Goal: Task Accomplishment & Management: Manage account settings

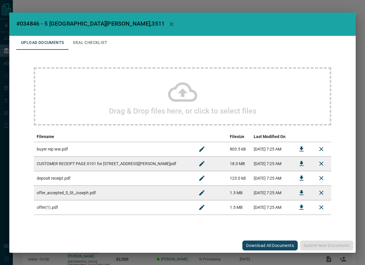
click at [36, 25] on span "#034846 - 5 [GEOGRAPHIC_DATA][PERSON_NAME],3511" at bounding box center [90, 23] width 148 height 7
copy span "034846"
drag, startPoint x: 43, startPoint y: 24, endPoint x: 89, endPoint y: 26, distance: 46.4
click at [89, 26] on span "#034846 - 5 [GEOGRAPHIC_DATA][PERSON_NAME],3511" at bounding box center [90, 23] width 148 height 7
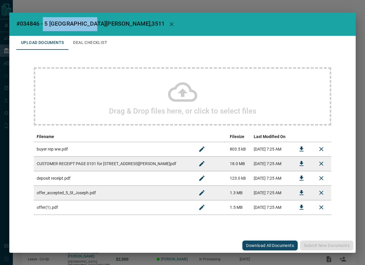
copy span "[STREET_ADDRESS][PERSON_NAME]"
click at [297, 193] on button "Download" at bounding box center [301, 193] width 14 height 14
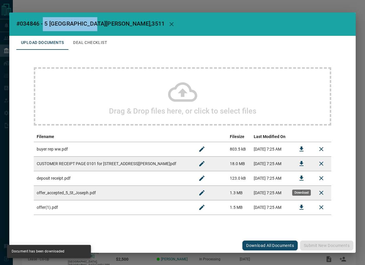
click at [298, 179] on icon "Download" at bounding box center [301, 178] width 7 height 7
click at [296, 149] on button "Download" at bounding box center [301, 149] width 14 height 14
click at [85, 44] on button "Deal Checklist" at bounding box center [89, 43] width 43 height 14
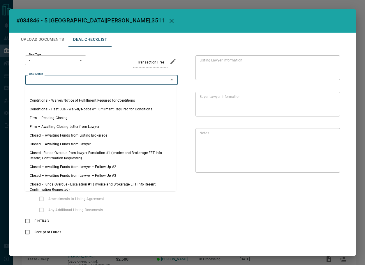
click at [54, 80] on input "Deal Status" at bounding box center [97, 80] width 140 height 6
drag, startPoint x: 58, startPoint y: 118, endPoint x: 54, endPoint y: 72, distance: 46.1
click at [58, 118] on li "Firm – Pending Closing" at bounding box center [100, 117] width 151 height 9
type input "**********"
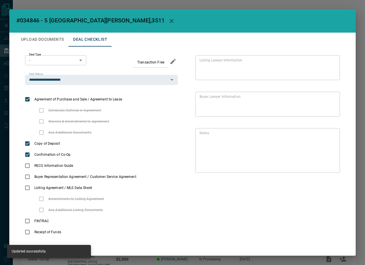
click at [52, 57] on body "Lead Transfers Leads Deals Listings Campaigns Quota Rules Agent Quotas Admin Mo…" at bounding box center [182, 154] width 365 height 308
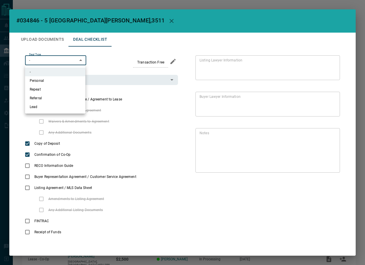
click at [53, 81] on li "Personal" at bounding box center [55, 80] width 60 height 9
type input "*"
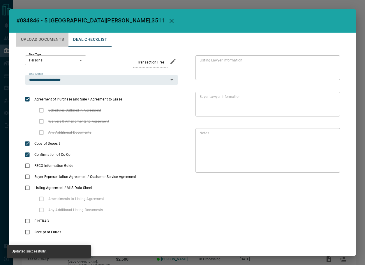
click at [48, 38] on button "Upload Documents" at bounding box center [42, 40] width 52 height 14
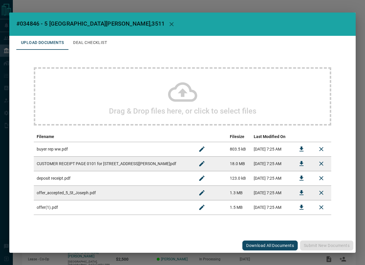
click at [297, 179] on button "Download" at bounding box center [301, 178] width 14 height 14
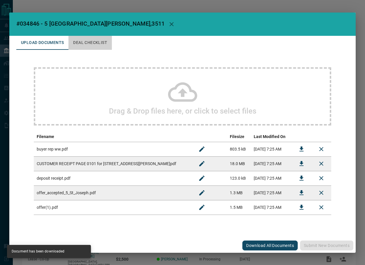
click at [93, 41] on button "Deal Checklist" at bounding box center [89, 43] width 43 height 14
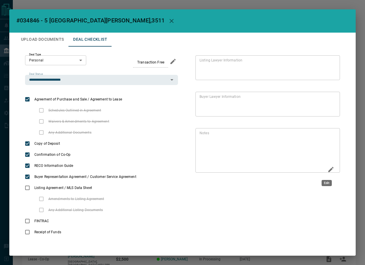
click at [327, 167] on icon "Edit" at bounding box center [330, 169] width 7 height 7
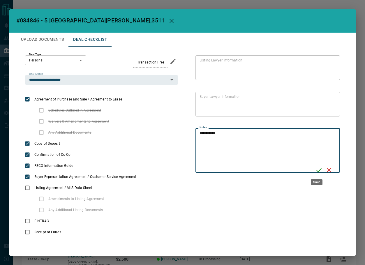
type textarea "**********"
click at [318, 168] on icon "Save" at bounding box center [318, 169] width 7 height 7
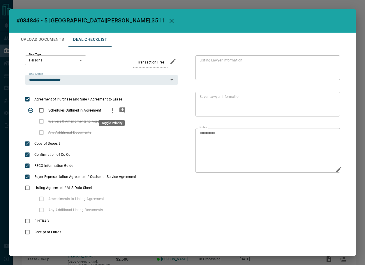
click at [109, 111] on icon "priority" at bounding box center [112, 110] width 7 height 7
click at [118, 111] on button "add note" at bounding box center [122, 110] width 10 height 11
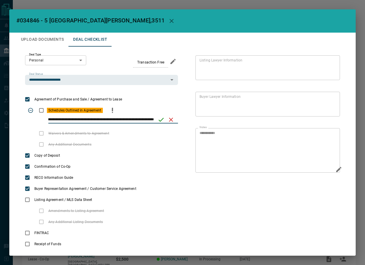
scroll to position [0, 42]
type input "**********"
click at [163, 119] on icon "save" at bounding box center [160, 119] width 7 height 7
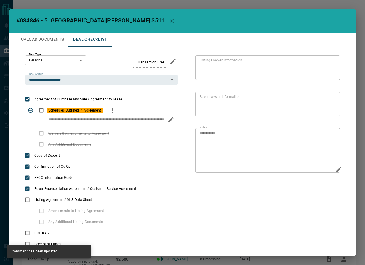
click at [50, 31] on h2 "#034846 - 5 [GEOGRAPHIC_DATA][PERSON_NAME],3511" at bounding box center [182, 20] width 346 height 23
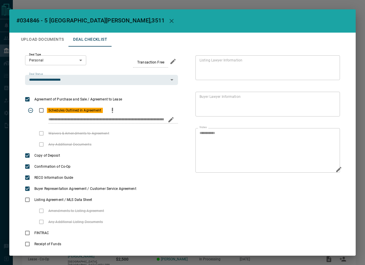
click at [49, 35] on button "Upload Documents" at bounding box center [42, 40] width 52 height 14
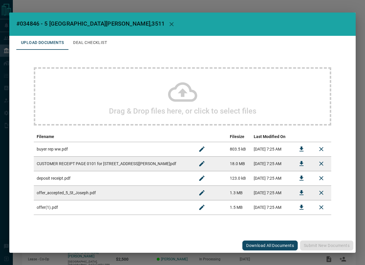
click at [108, 88] on div "Drag & Drop files here, or click to select files" at bounding box center [182, 96] width 297 height 58
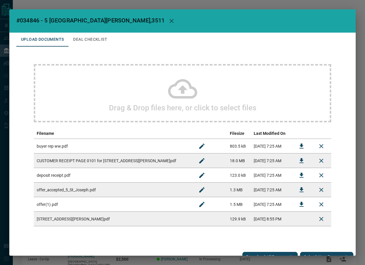
click at [318, 258] on div "#034846 - 5 st [PERSON_NAME],3511 Upload Documents Deal Checklist Drag & Drop f…" at bounding box center [182, 132] width 365 height 265
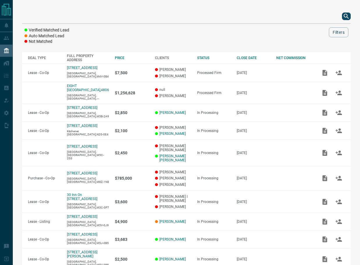
click at [349, 13] on icon "search button" at bounding box center [346, 16] width 7 height 7
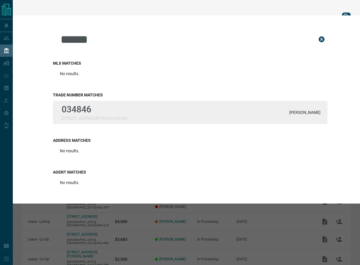
type input "******"
click at [106, 109] on div "034846 5 st [PERSON_NAME], 3511 [PERSON_NAME]" at bounding box center [190, 112] width 275 height 23
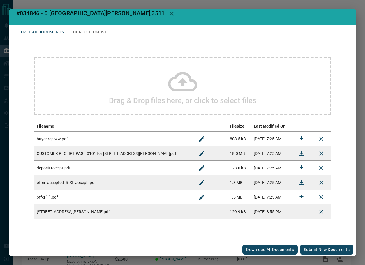
scroll to position [9, 0]
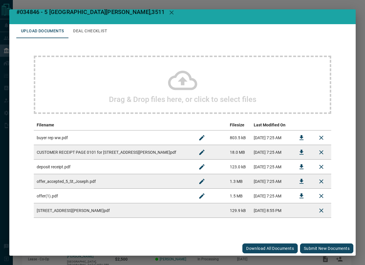
click at [308, 248] on button "Submit new documents" at bounding box center [326, 248] width 53 height 10
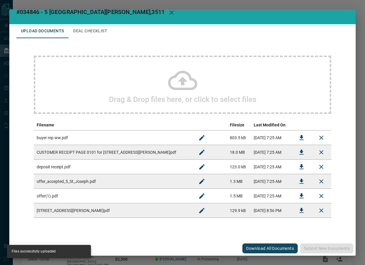
click at [102, 24] on button "Deal Checklist" at bounding box center [89, 31] width 43 height 14
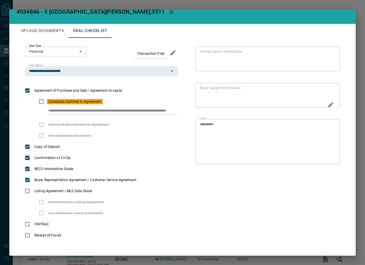
scroll to position [0, 32]
drag, startPoint x: 48, startPoint y: 111, endPoint x: 224, endPoint y: 105, distance: 175.9
click at [223, 108] on div "**********" at bounding box center [182, 144] width 332 height 212
